Goal: Information Seeking & Learning: Learn about a topic

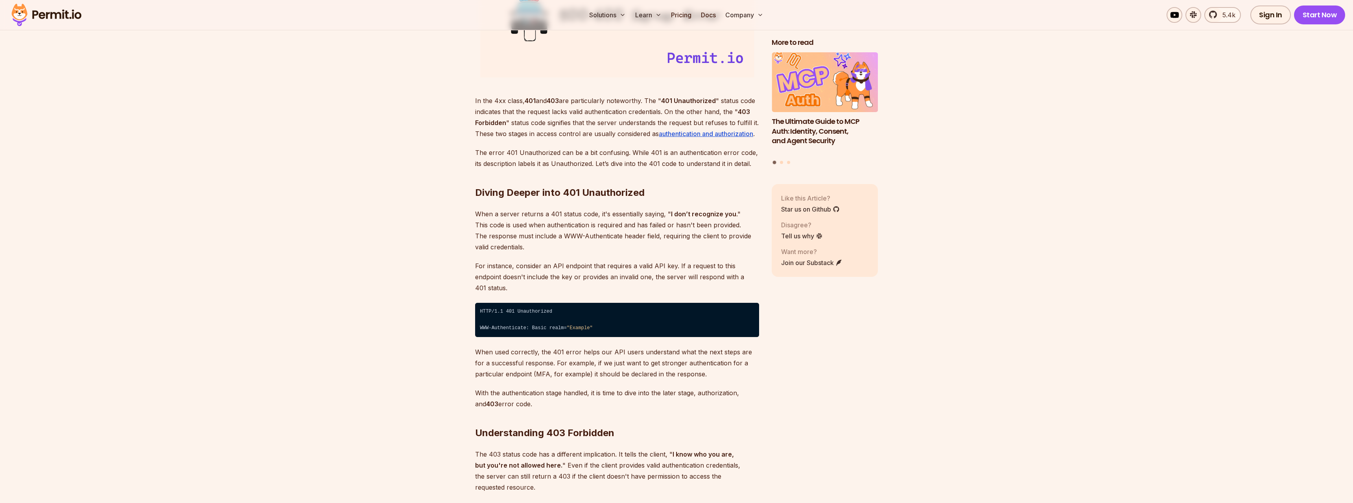
scroll to position [1083, 0]
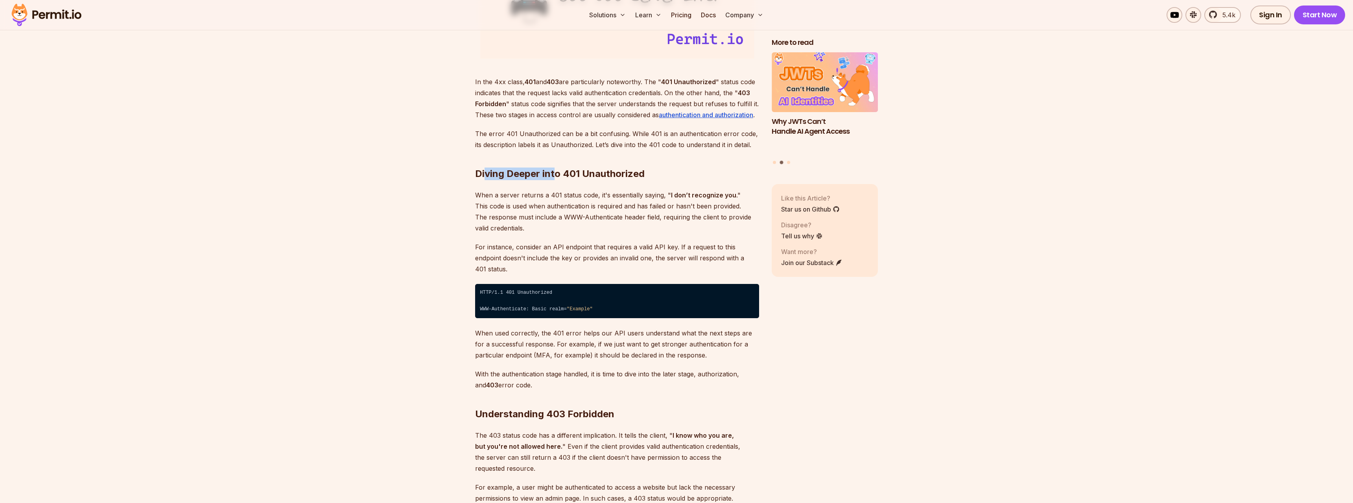
drag, startPoint x: 533, startPoint y: 176, endPoint x: 580, endPoint y: 171, distance: 47.1
click at [580, 171] on h2 "Diving Deeper into 401 Unauthorized" at bounding box center [617, 158] width 284 height 44
drag, startPoint x: 540, startPoint y: 191, endPoint x: 717, endPoint y: 186, distance: 177.8
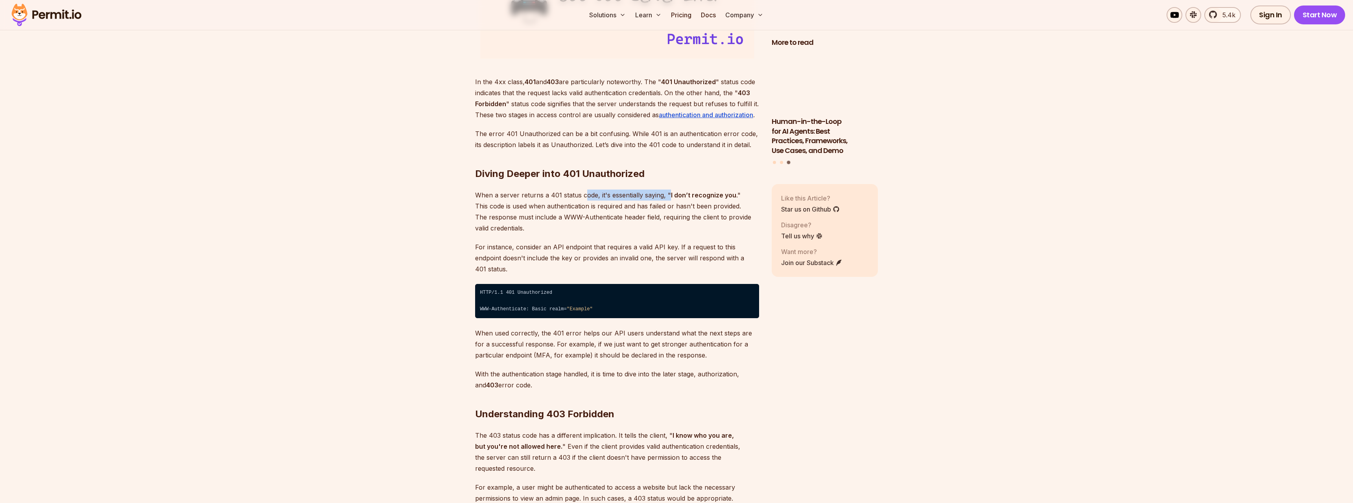
drag, startPoint x: 584, startPoint y: 197, endPoint x: 691, endPoint y: 195, distance: 107.0
click at [671, 193] on p "When a server returns a 401 status code, it's essentially saying, " I don’t rec…" at bounding box center [617, 212] width 284 height 44
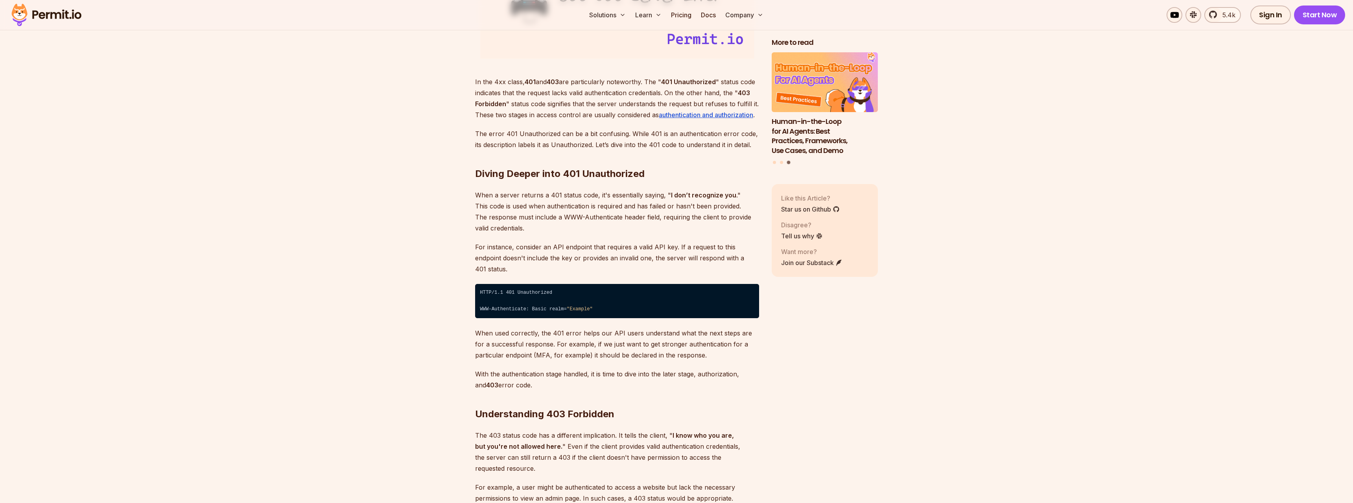
click at [692, 195] on strong "I don’t recognize you" at bounding box center [703, 195] width 65 height 8
drag, startPoint x: 715, startPoint y: 195, endPoint x: 740, endPoint y: 194, distance: 24.4
click at [739, 194] on p "When a server returns a 401 status code, it's essentially saying, " I don’t rec…" at bounding box center [617, 212] width 284 height 44
click at [741, 194] on p "When a server returns a 401 status code, it's essentially saying, " I don’t rec…" at bounding box center [617, 212] width 284 height 44
drag, startPoint x: 477, startPoint y: 208, endPoint x: 628, endPoint y: 207, distance: 151.4
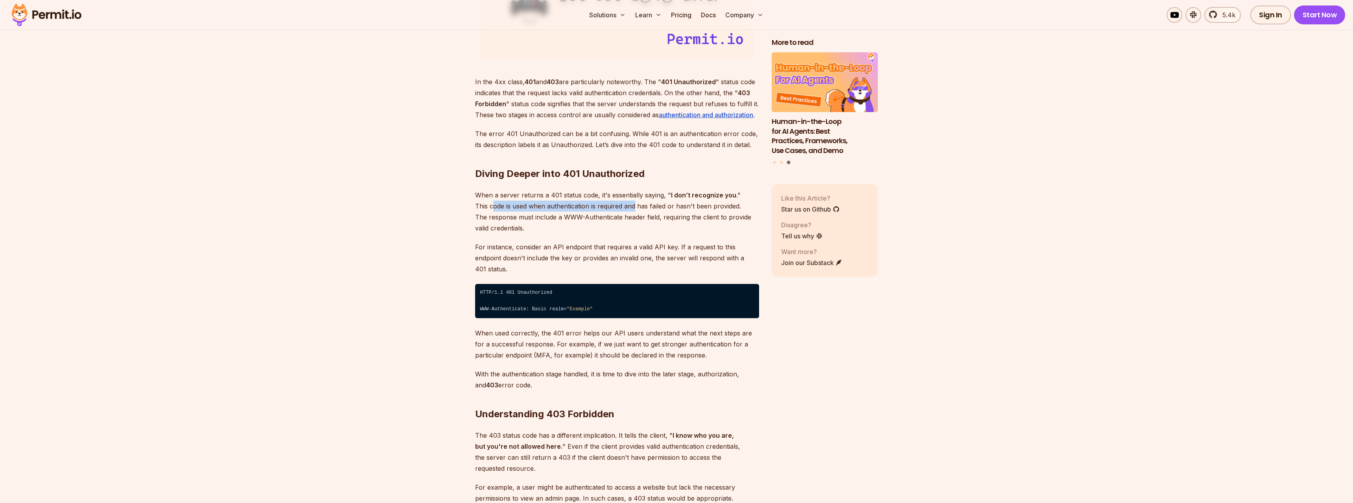
click at [623, 207] on p "When a server returns a 401 status code, it's essentially saying, " I don’t rec…" at bounding box center [617, 212] width 284 height 44
drag, startPoint x: 633, startPoint y: 206, endPoint x: 657, endPoint y: 207, distance: 24.0
click at [657, 207] on p "When a server returns a 401 status code, it's essentially saying, " I don’t rec…" at bounding box center [617, 212] width 284 height 44
drag, startPoint x: 625, startPoint y: 205, endPoint x: 698, endPoint y: 206, distance: 72.8
click at [696, 206] on p "When a server returns a 401 status code, it's essentially saying, " I don’t rec…" at bounding box center [617, 212] width 284 height 44
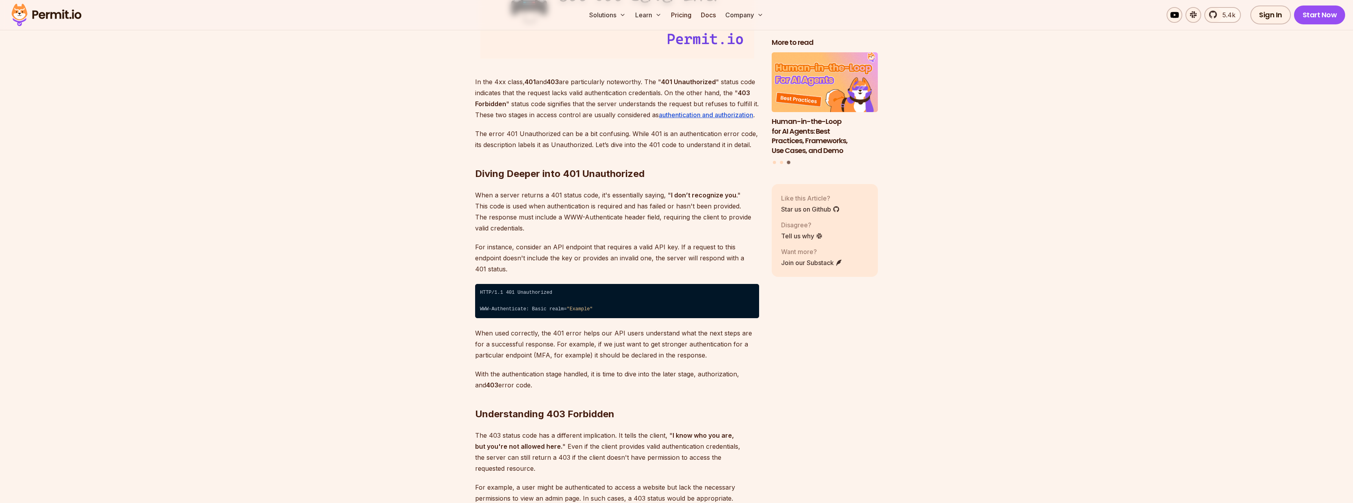
click at [701, 206] on p "When a server returns a 401 status code, it's essentially saying, " I don’t rec…" at bounding box center [617, 212] width 284 height 44
drag, startPoint x: 693, startPoint y: 203, endPoint x: 740, endPoint y: 206, distance: 46.9
click at [739, 206] on p "When a server returns a 401 status code, it's essentially saying, " I don’t rec…" at bounding box center [617, 212] width 284 height 44
click at [740, 206] on p "When a server returns a 401 status code, it's essentially saying, " I don’t rec…" at bounding box center [617, 212] width 284 height 44
drag, startPoint x: 470, startPoint y: 217, endPoint x: 562, endPoint y: 219, distance: 92.0
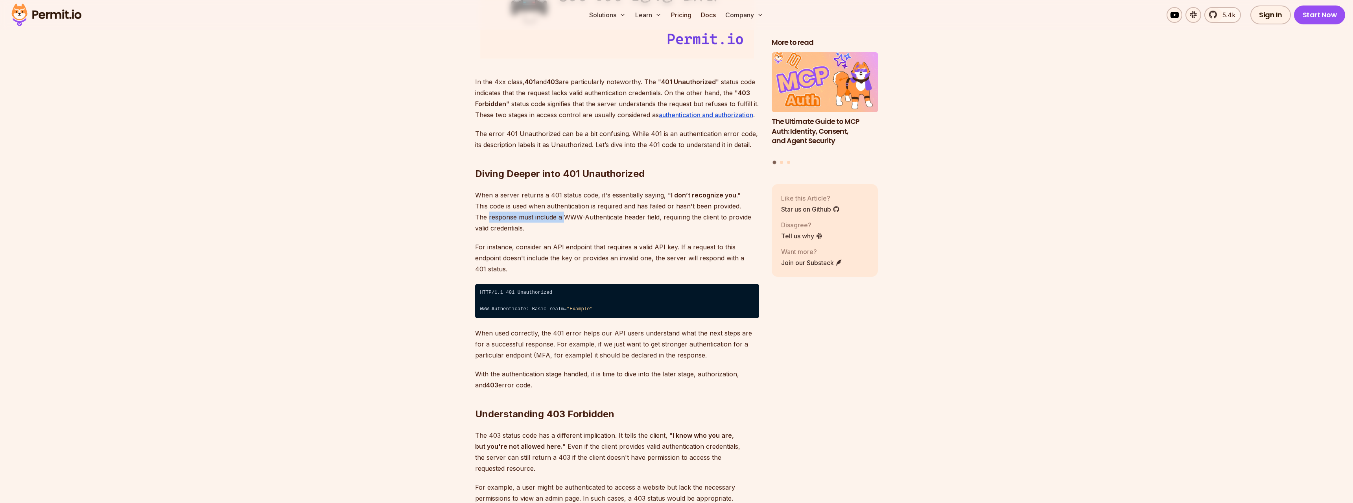
drag, startPoint x: 568, startPoint y: 219, endPoint x: 615, endPoint y: 218, distance: 47.2
click at [615, 218] on p "When a server returns a 401 status code, it's essentially saying, " I don’t rec…" at bounding box center [617, 212] width 284 height 44
click at [620, 216] on p "When a server returns a 401 status code, it's essentially saying, " I don’t rec…" at bounding box center [617, 212] width 284 height 44
click at [603, 214] on p "When a server returns a 401 status code, it's essentially saying, " I don’t rec…" at bounding box center [617, 212] width 284 height 44
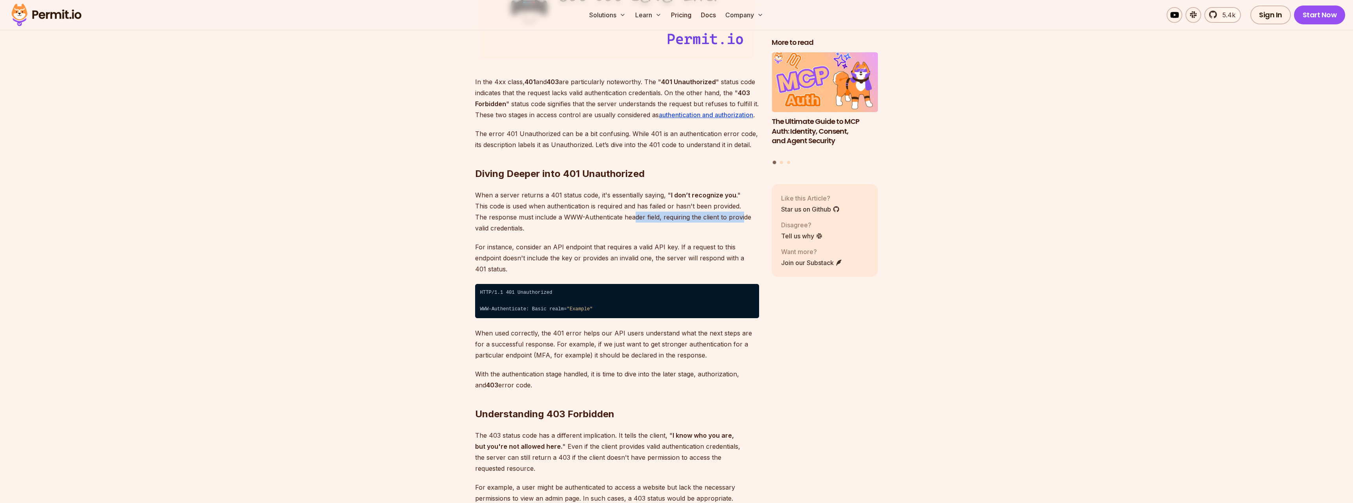
drag, startPoint x: 623, startPoint y: 217, endPoint x: 737, endPoint y: 219, distance: 113.7
click at [733, 220] on p "When a server returns a 401 status code, it's essentially saying, " I don’t rec…" at bounding box center [617, 212] width 284 height 44
click at [740, 219] on p "When a server returns a 401 status code, it's essentially saying, " I don’t rec…" at bounding box center [617, 212] width 284 height 44
drag, startPoint x: 477, startPoint y: 246, endPoint x: 551, endPoint y: 249, distance: 74.8
click at [551, 249] on p "For instance, consider an API endpoint that requires a valid API key. If a requ…" at bounding box center [617, 257] width 284 height 33
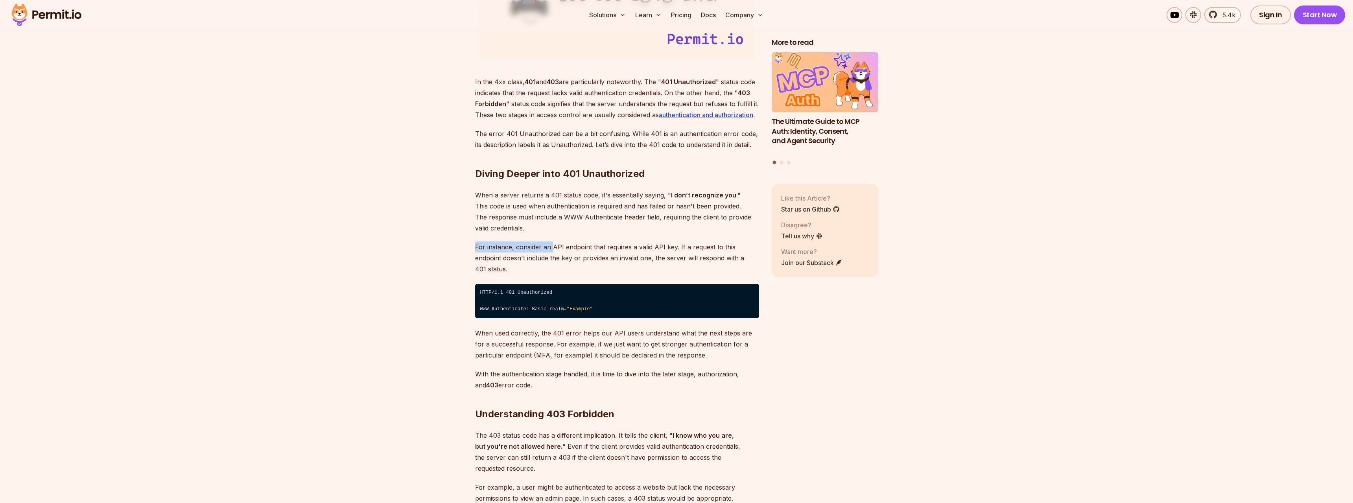
click at [551, 249] on p "For instance, consider an API endpoint that requires a valid API key. If a requ…" at bounding box center [617, 257] width 284 height 33
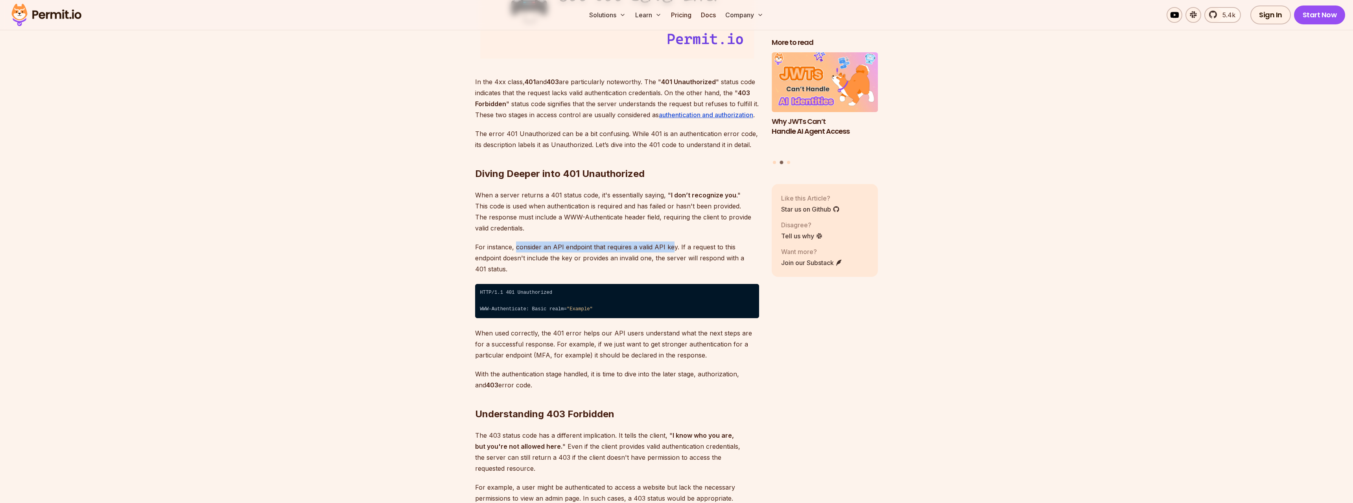
drag, startPoint x: 515, startPoint y: 246, endPoint x: 678, endPoint y: 248, distance: 162.8
click at [674, 248] on p "For instance, consider an API endpoint that requires a valid API key. If a requ…" at bounding box center [617, 257] width 284 height 33
drag, startPoint x: 681, startPoint y: 248, endPoint x: 746, endPoint y: 241, distance: 66.0
click at [746, 241] on p "For instance, consider an API endpoint that requires a valid API key. If a requ…" at bounding box center [617, 257] width 284 height 33
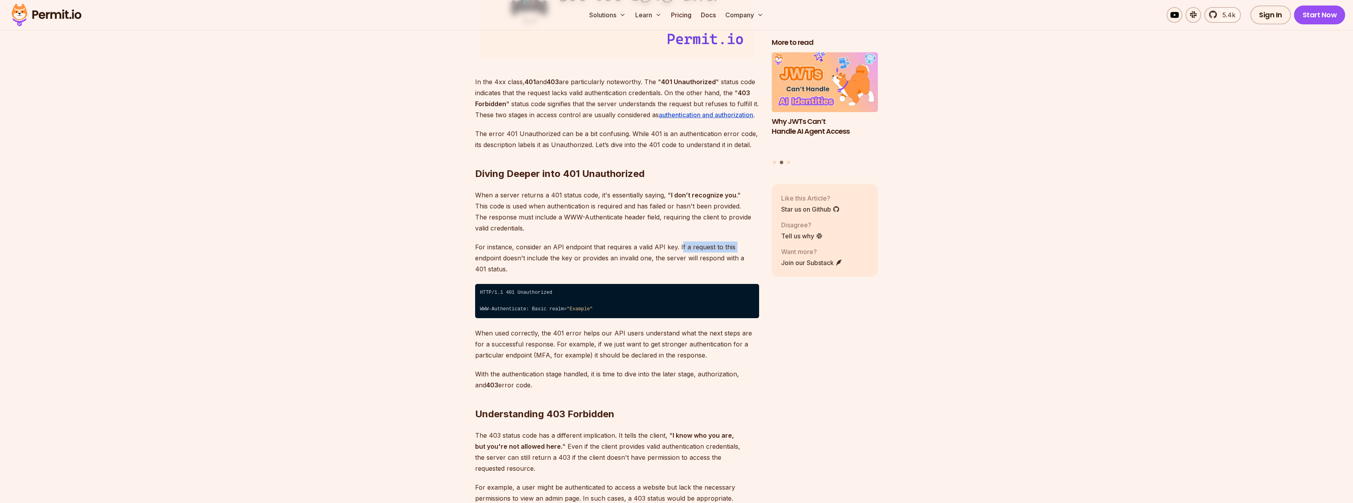
drag, startPoint x: 679, startPoint y: 245, endPoint x: 736, endPoint y: 249, distance: 57.2
click at [733, 247] on p "For instance, consider an API endpoint that requires a valid API key. If a requ…" at bounding box center [617, 257] width 284 height 33
click at [736, 249] on p "For instance, consider an API endpoint that requires a valid API key. If a requ…" at bounding box center [617, 257] width 284 height 33
drag, startPoint x: 490, startPoint y: 260, endPoint x: 580, endPoint y: 265, distance: 89.8
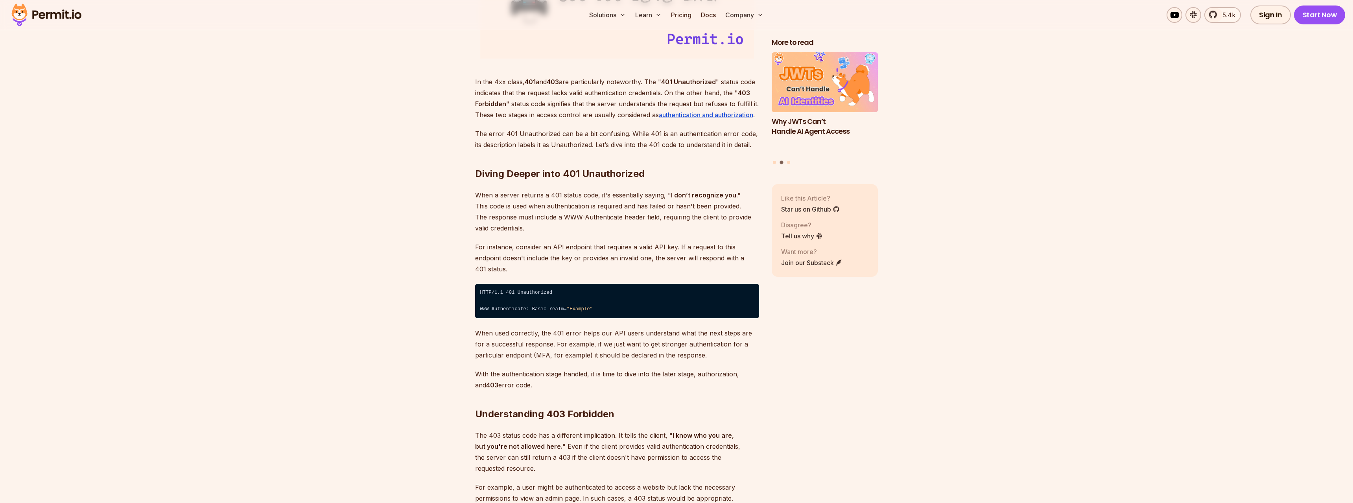
click at [585, 263] on p "For instance, consider an API endpoint that requires a valid API key. If a requ…" at bounding box center [617, 257] width 284 height 33
drag, startPoint x: 573, startPoint y: 260, endPoint x: 645, endPoint y: 256, distance: 71.7
click at [644, 256] on p "For instance, consider an API endpoint that requires a valid API key. If a requ…" at bounding box center [617, 257] width 284 height 33
drag, startPoint x: 650, startPoint y: 256, endPoint x: 661, endPoint y: 258, distance: 10.7
click at [661, 258] on p "For instance, consider an API endpoint that requires a valid API key. If a requ…" at bounding box center [617, 257] width 284 height 33
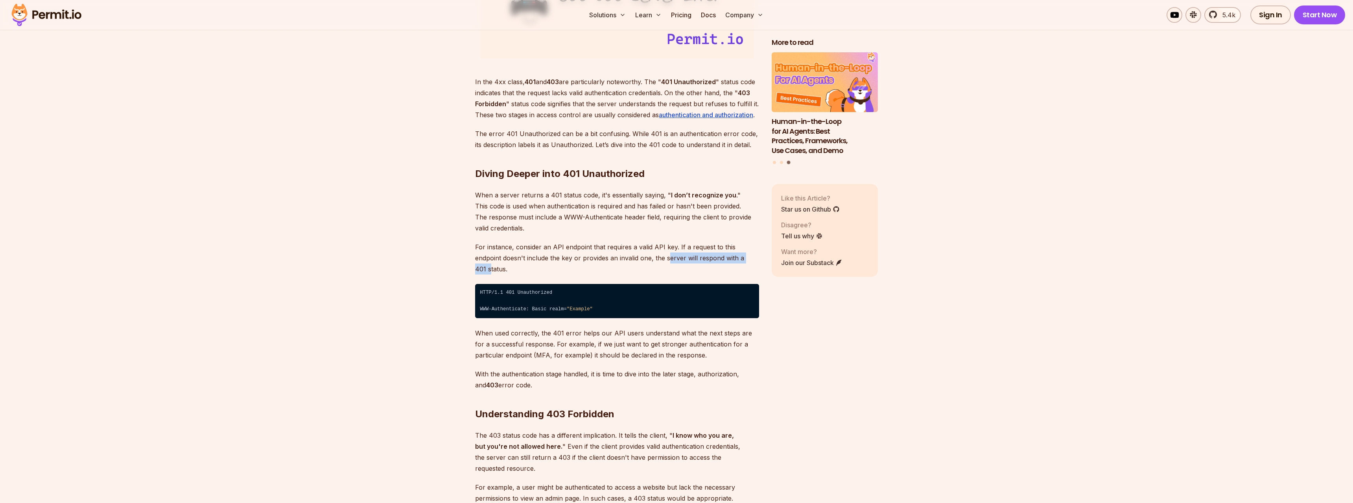
drag, startPoint x: 679, startPoint y: 259, endPoint x: 731, endPoint y: 261, distance: 51.9
click at [731, 261] on p "For instance, consider an API endpoint that requires a valid API key. If a requ…" at bounding box center [617, 257] width 284 height 33
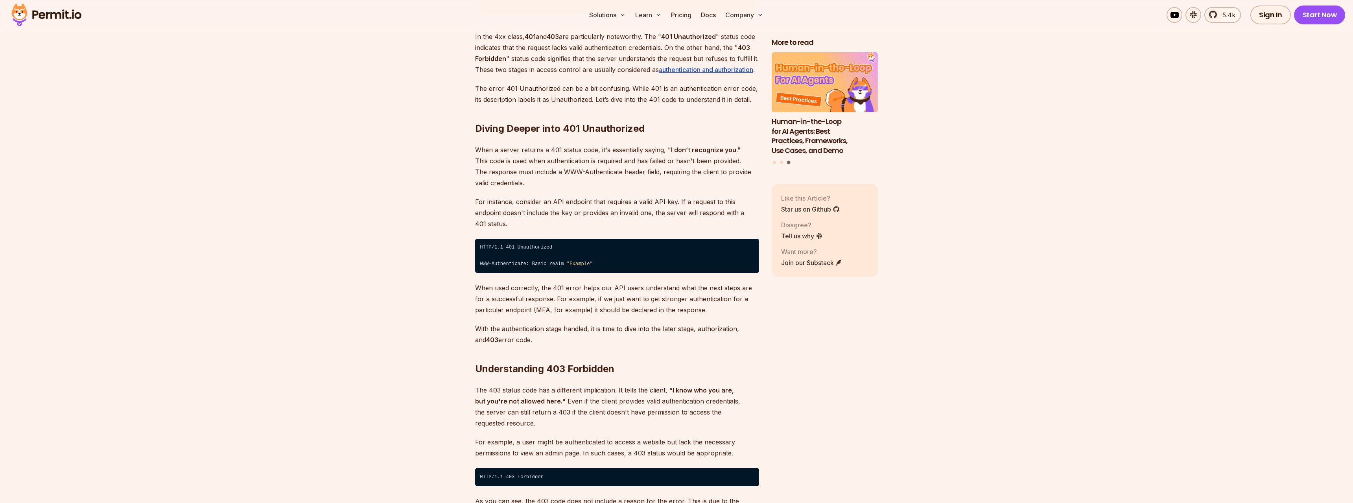
scroll to position [1163, 0]
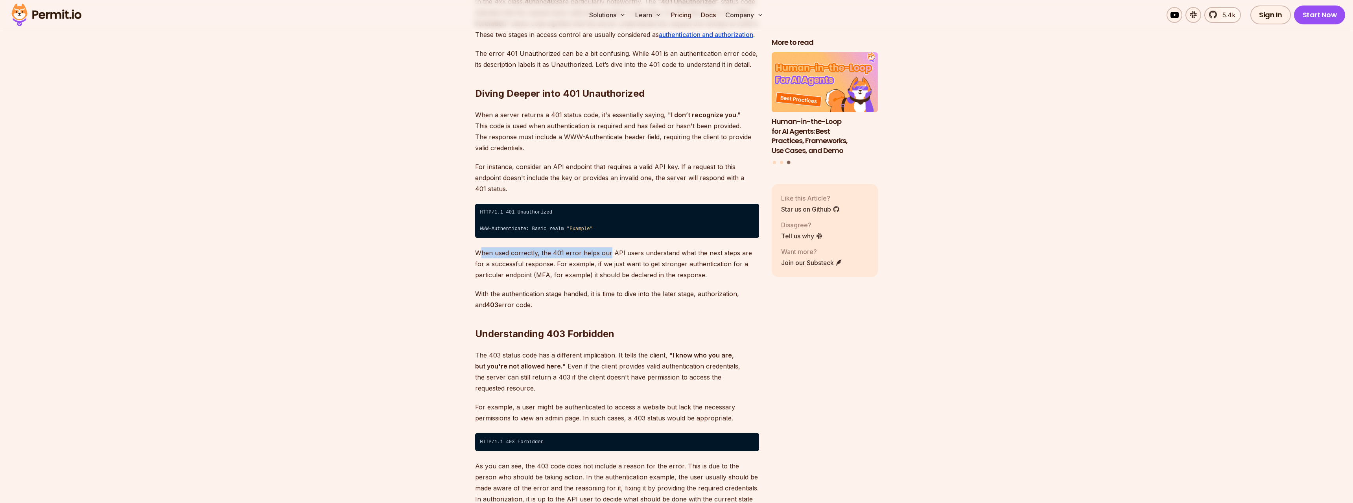
drag, startPoint x: 494, startPoint y: 240, endPoint x: 615, endPoint y: 240, distance: 121.9
click at [619, 247] on p "When used correctly, the 401 error helps our API users understand what the next…" at bounding box center [617, 263] width 284 height 33
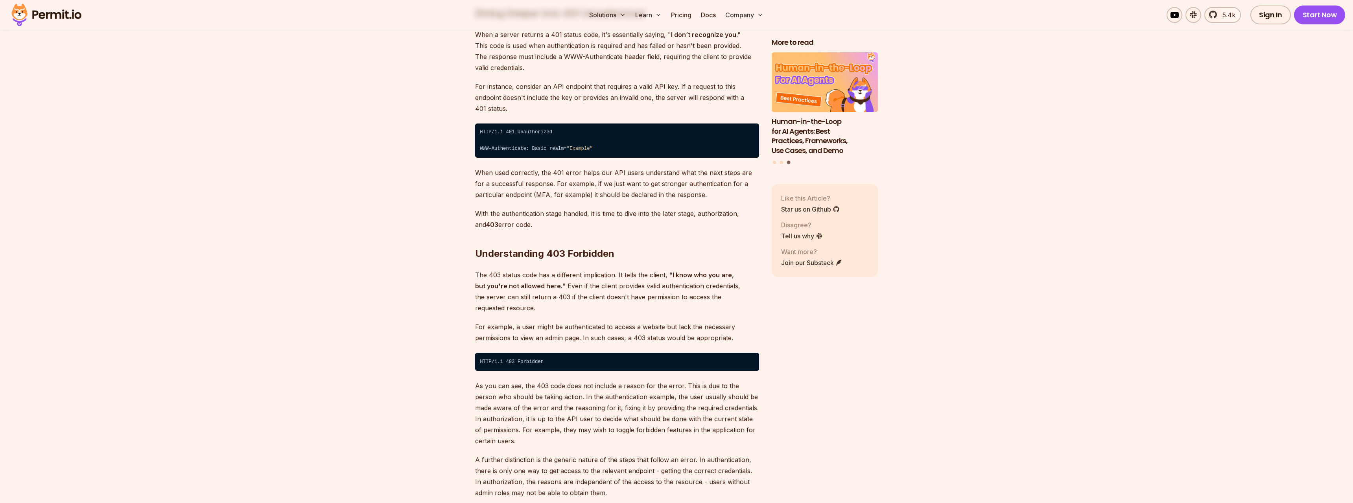
scroll to position [1284, 0]
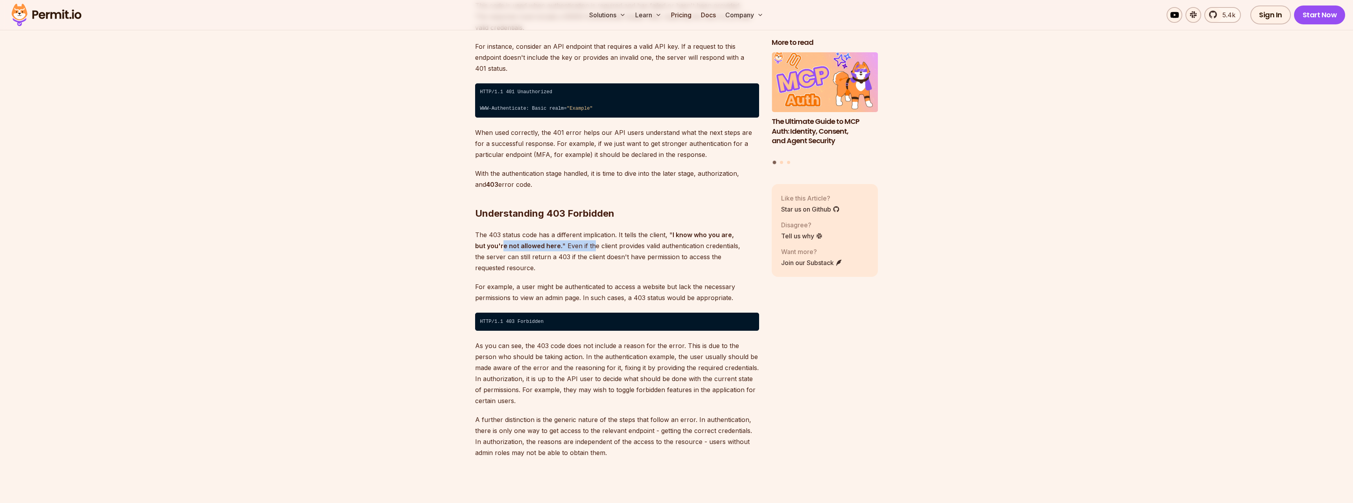
click at [580, 235] on p "The 403 status code has a different implication. It tells the client, " I know …" at bounding box center [617, 251] width 284 height 44
